Goal: Transaction & Acquisition: Purchase product/service

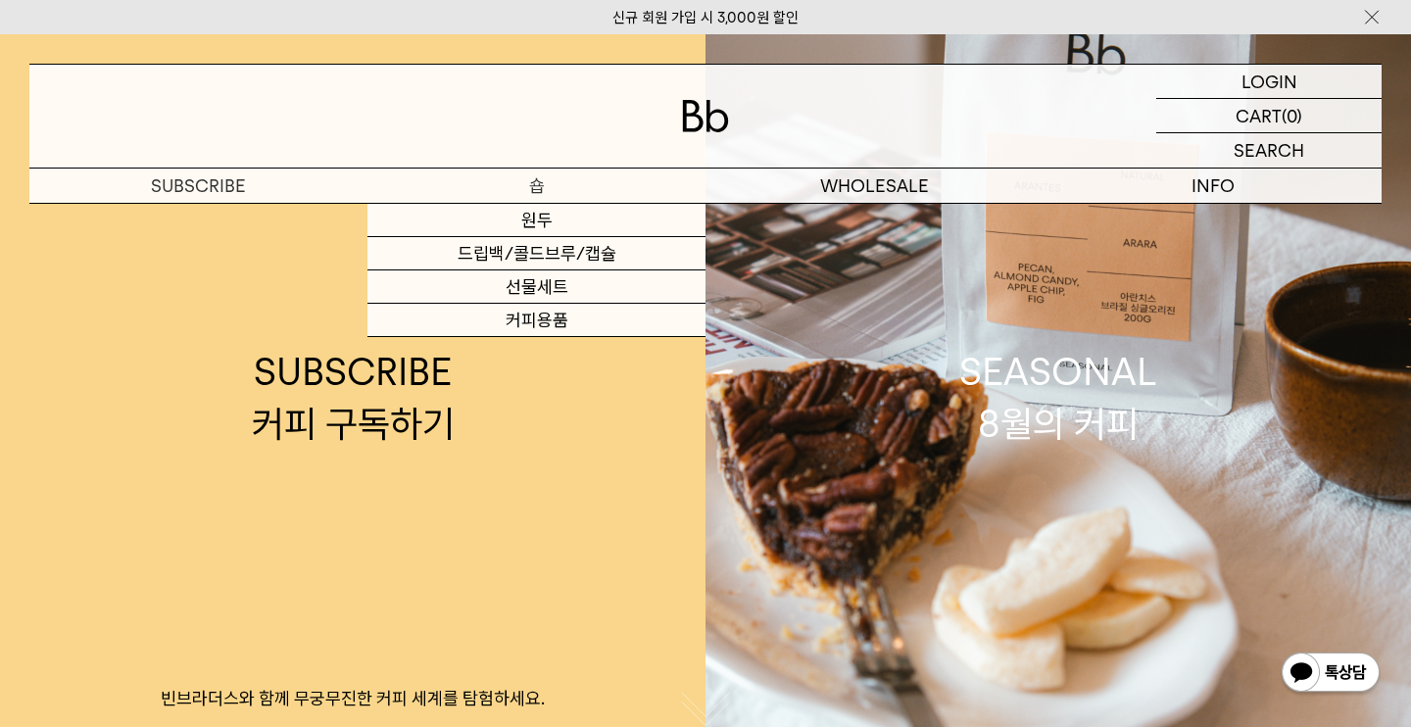
click at [495, 183] on p "숍" at bounding box center [536, 186] width 338 height 34
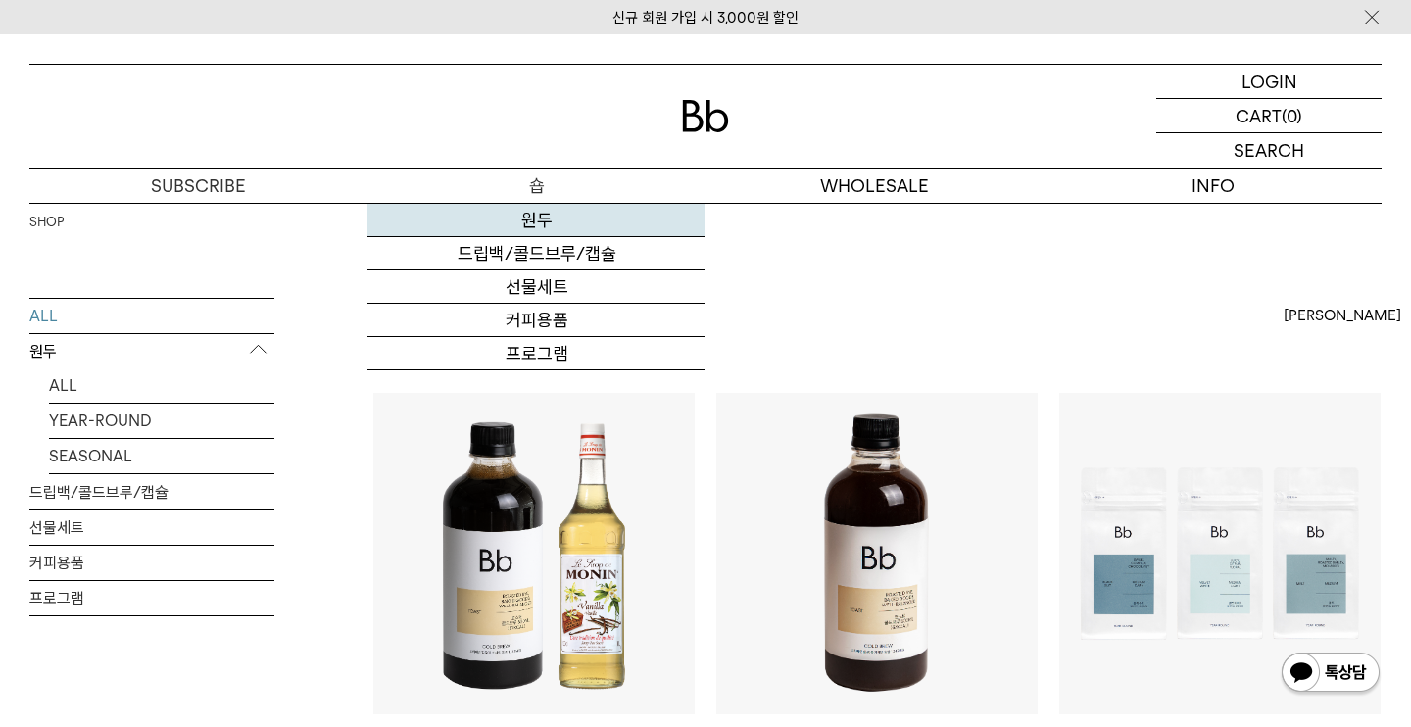
click at [524, 226] on link "원두" at bounding box center [536, 220] width 338 height 33
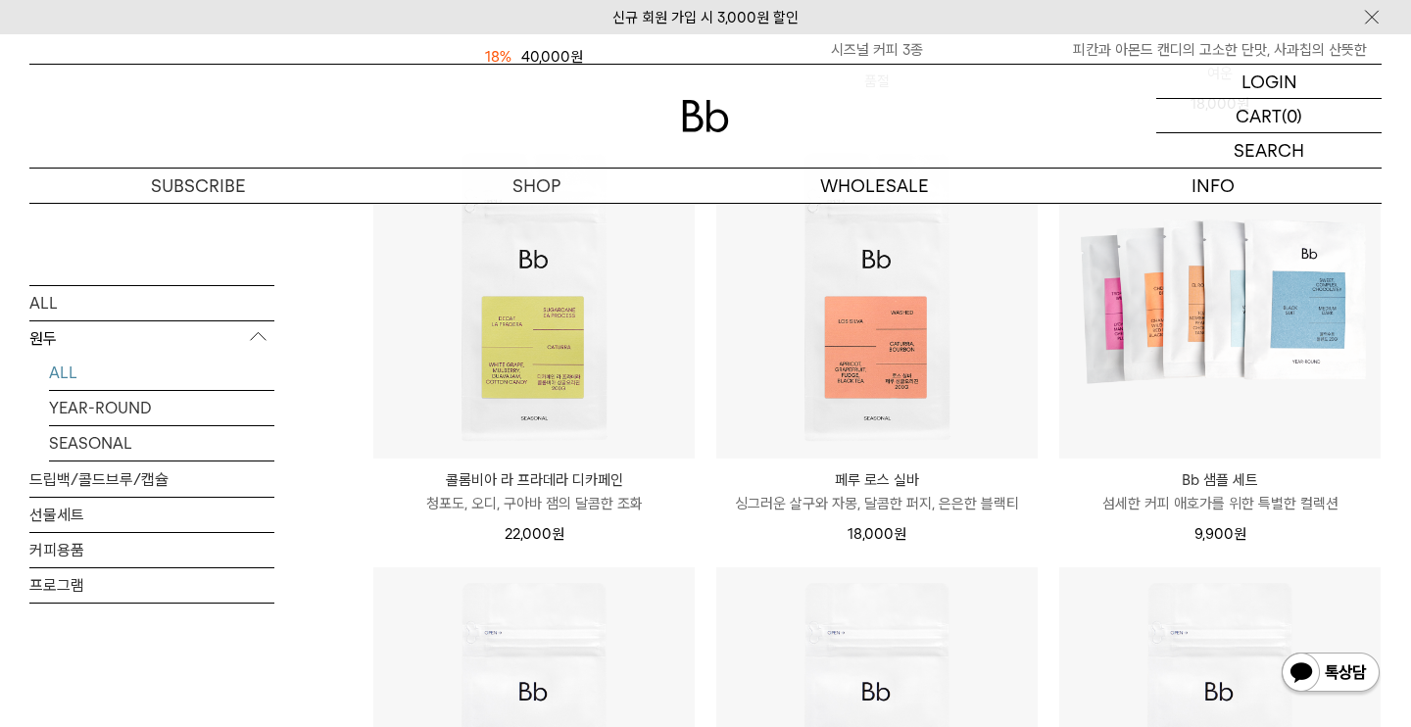
scroll to position [770, 0]
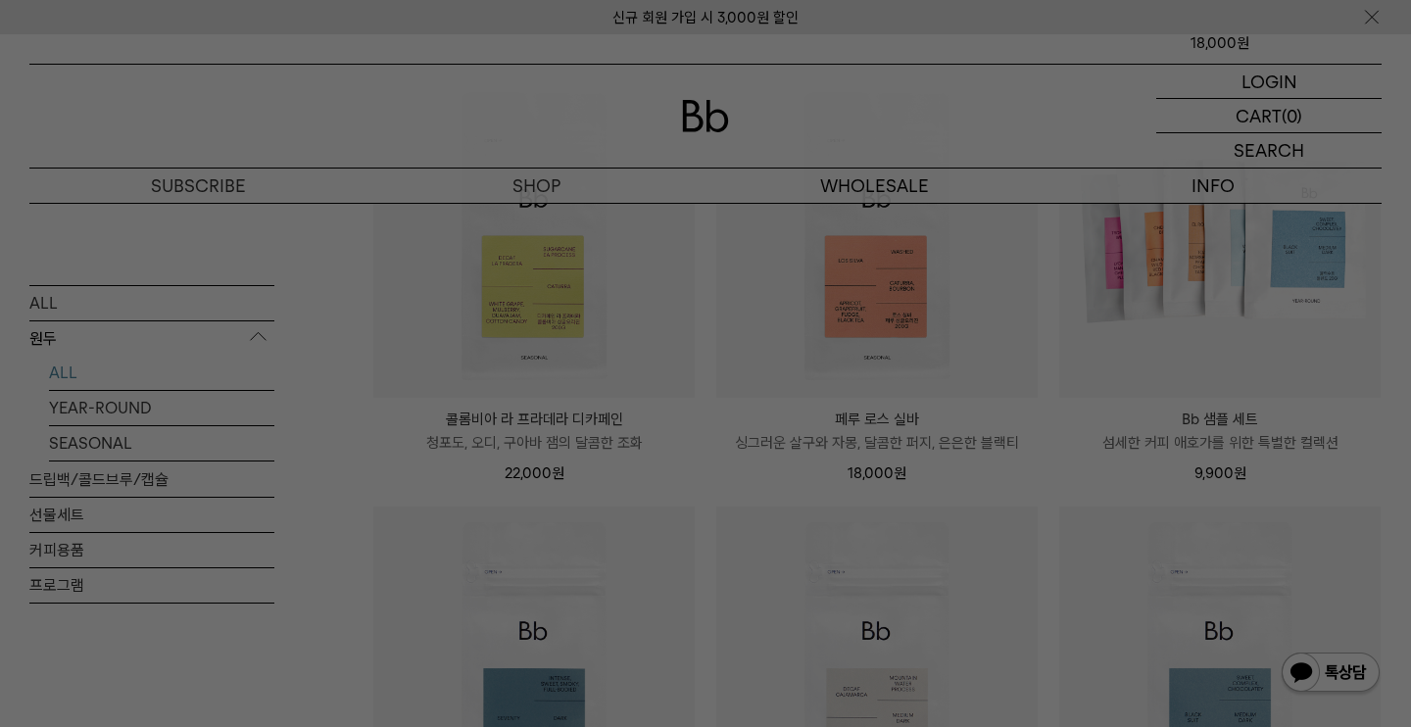
click at [799, 361] on div at bounding box center [705, 363] width 1411 height 727
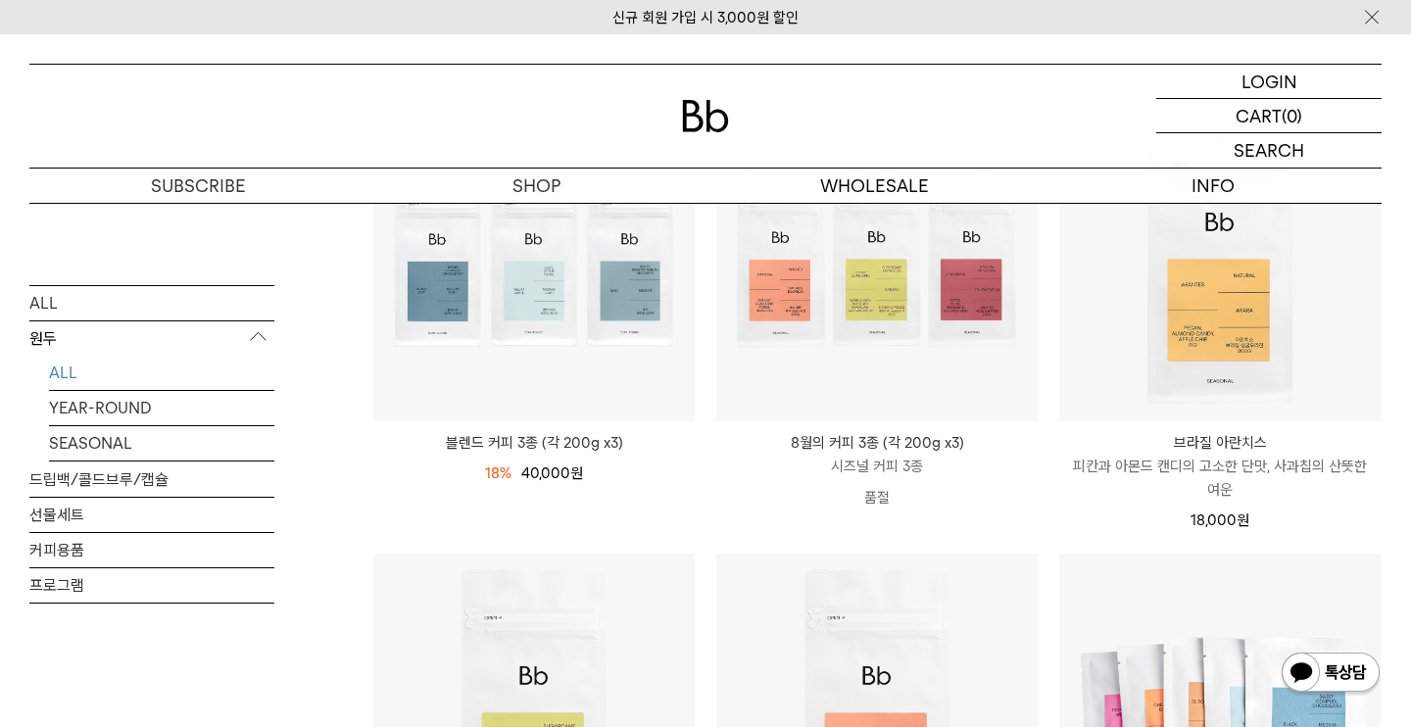
scroll to position [288, 0]
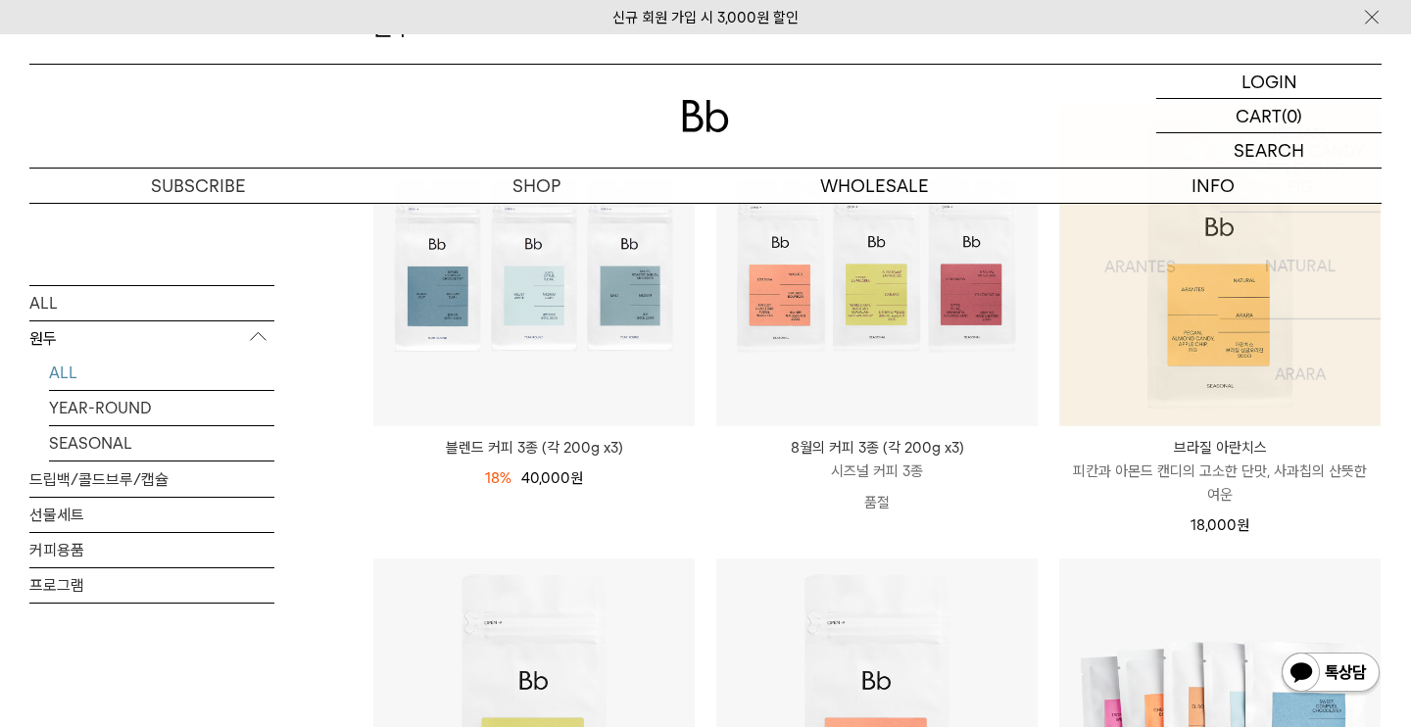
click at [1205, 356] on img at bounding box center [1219, 265] width 321 height 321
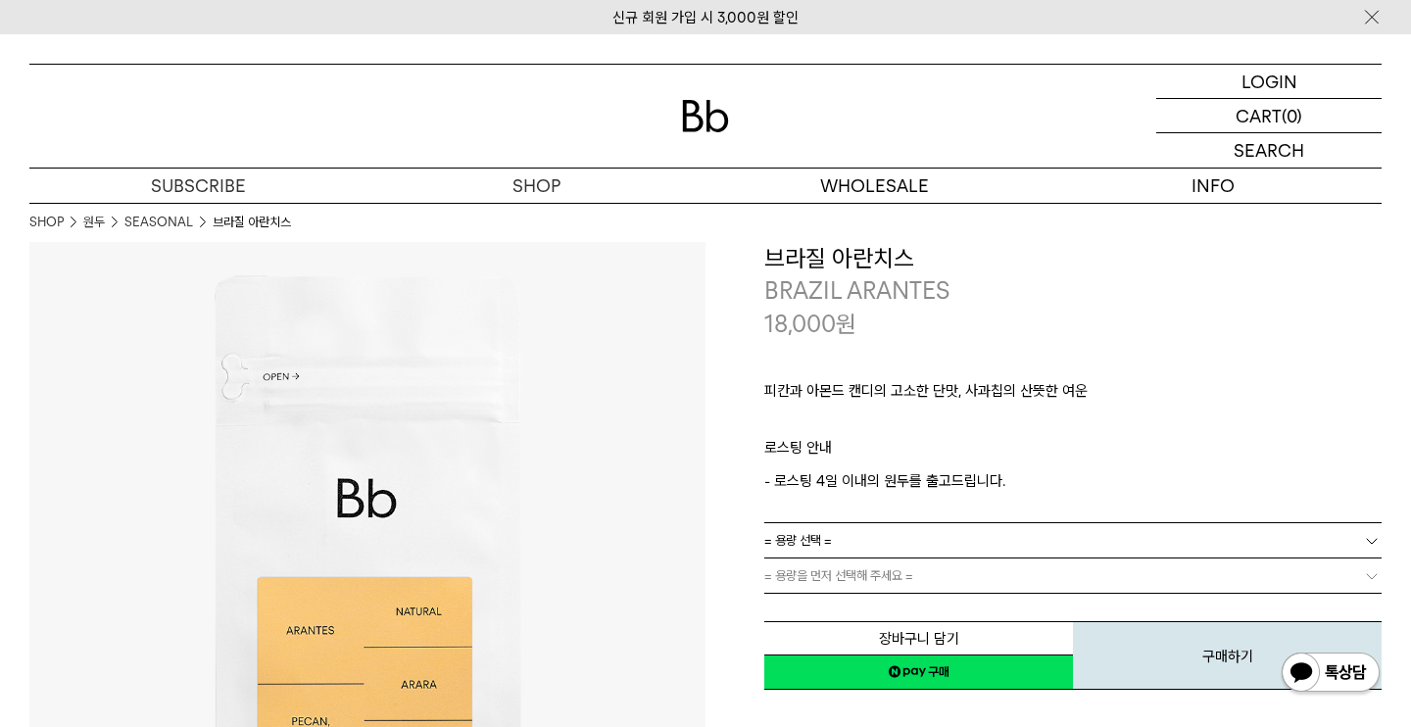
scroll to position [172, 0]
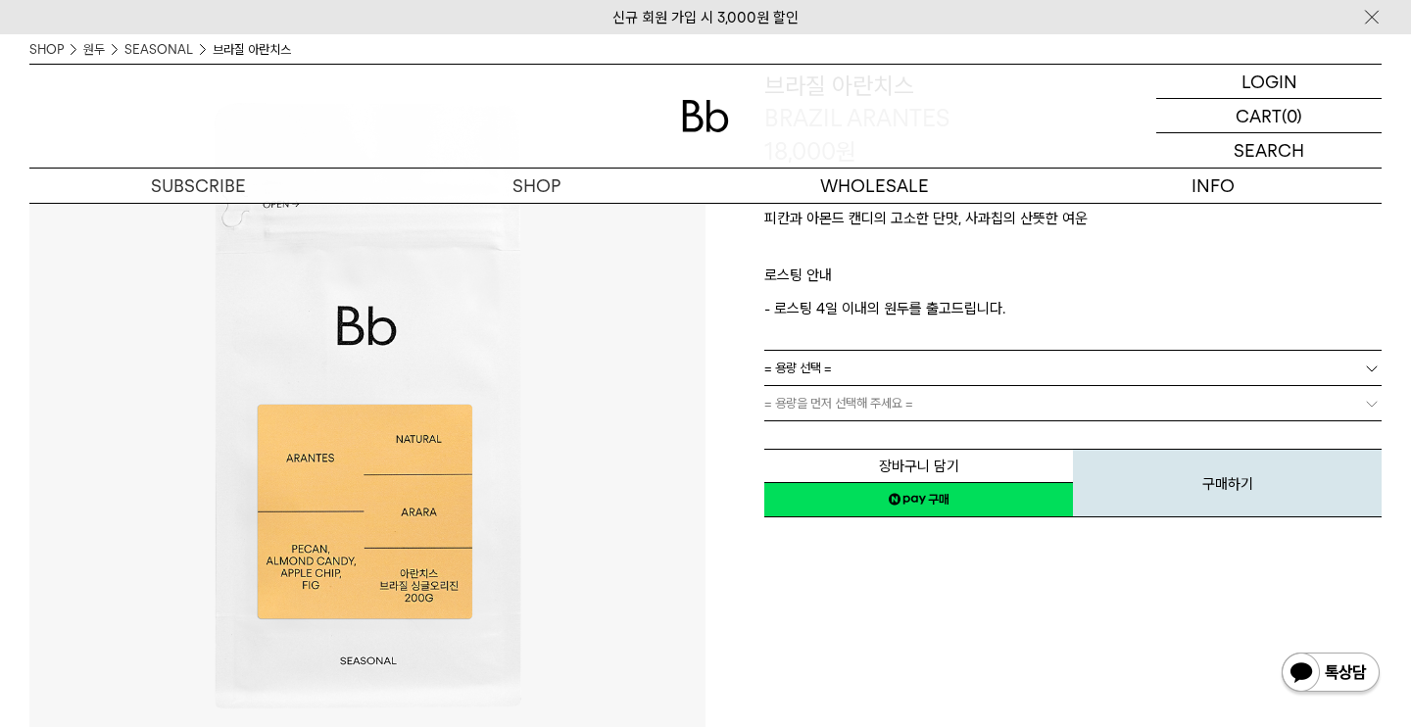
click at [850, 371] on link "= 용량 선택 =" at bounding box center [1072, 368] width 617 height 34
click at [829, 416] on li "200g" at bounding box center [1083, 403] width 598 height 35
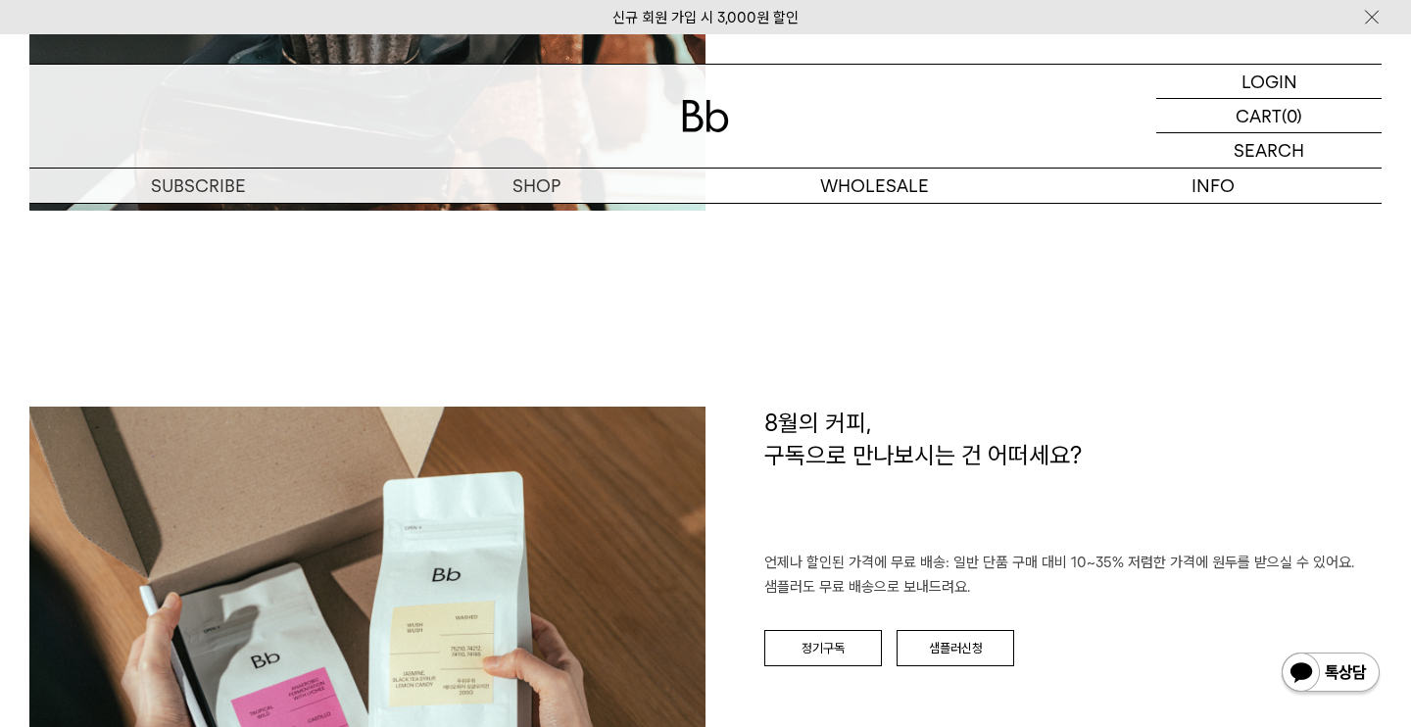
scroll to position [2949, 0]
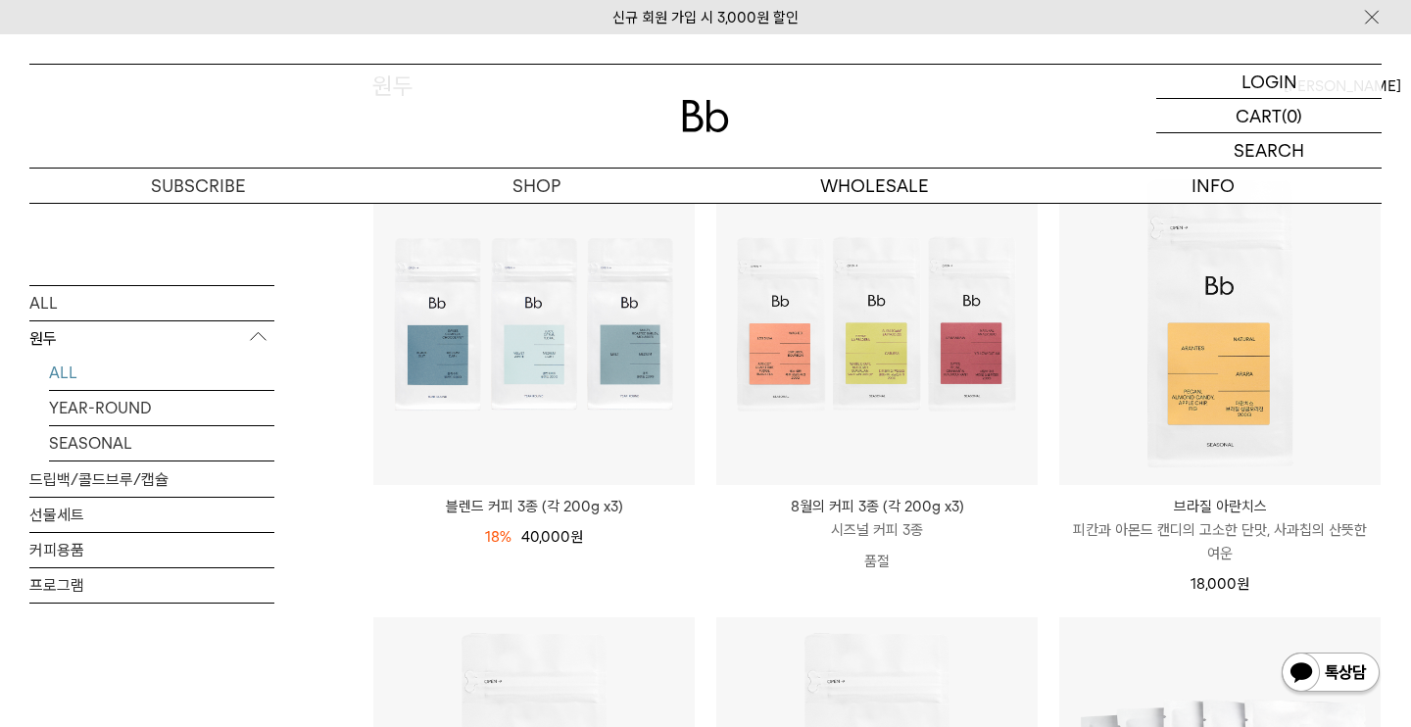
scroll to position [225, 0]
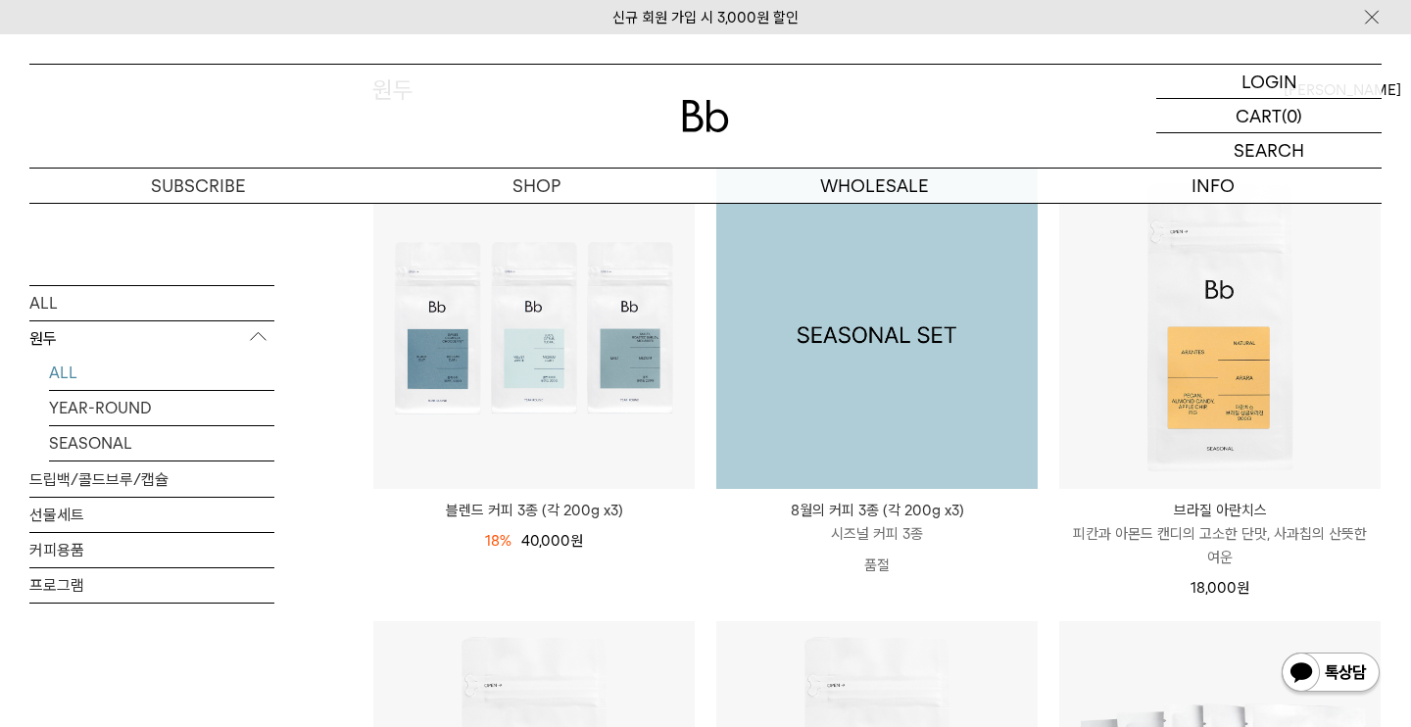
click at [862, 388] on img at bounding box center [876, 328] width 321 height 321
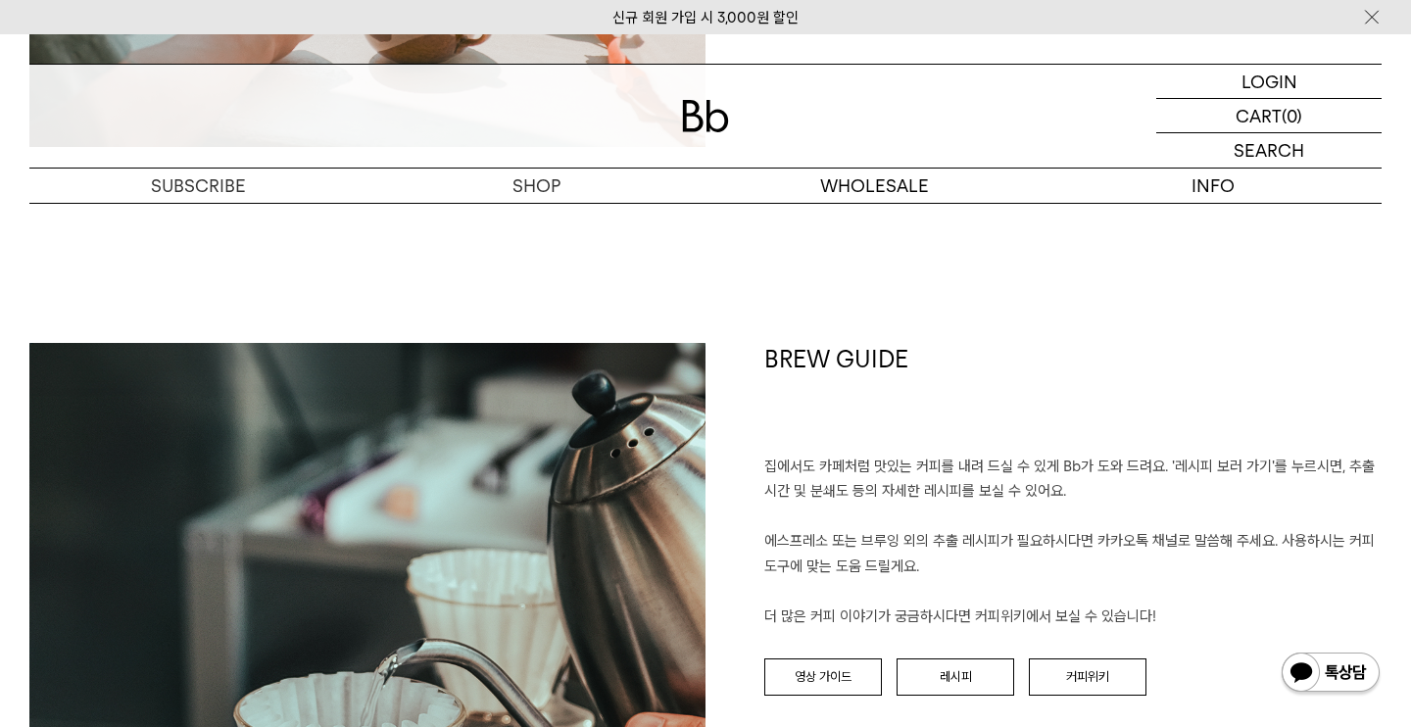
scroll to position [3518, 0]
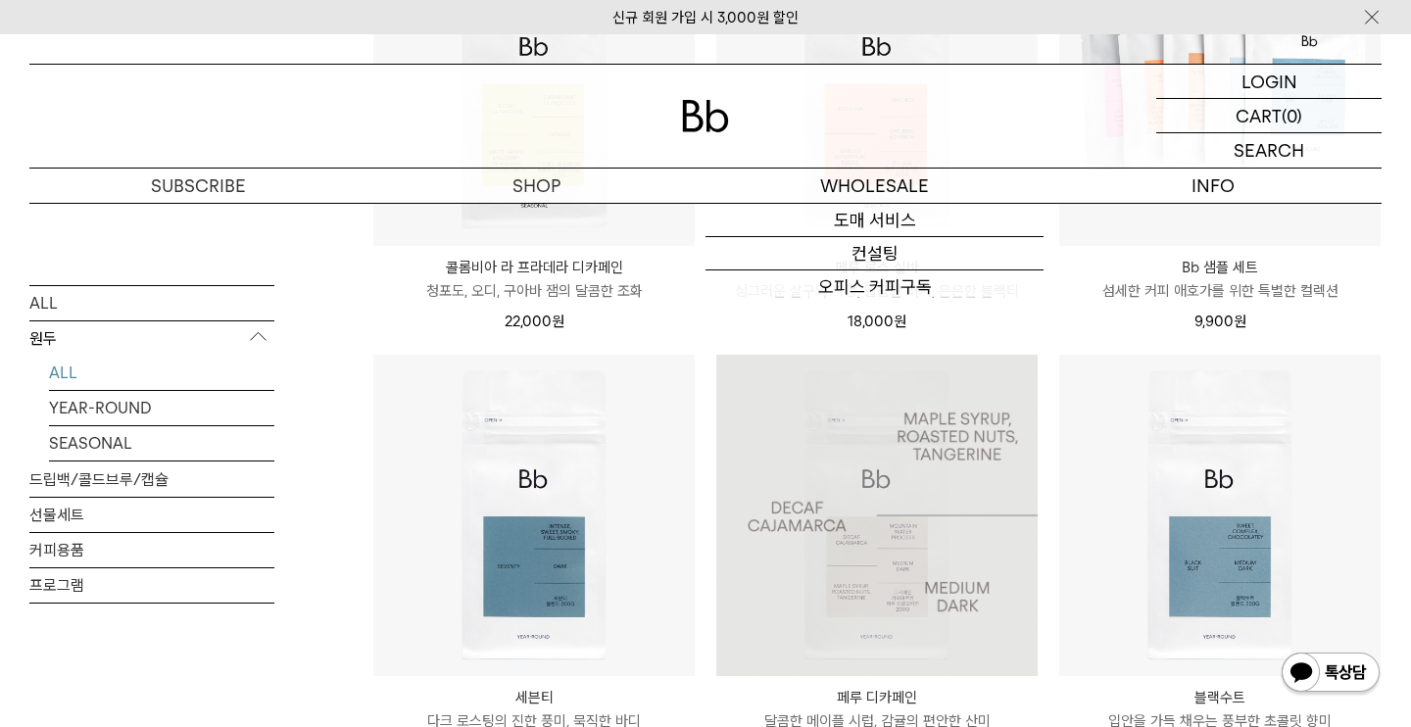
scroll to position [928, 0]
